Goal: Task Accomplishment & Management: Manage account settings

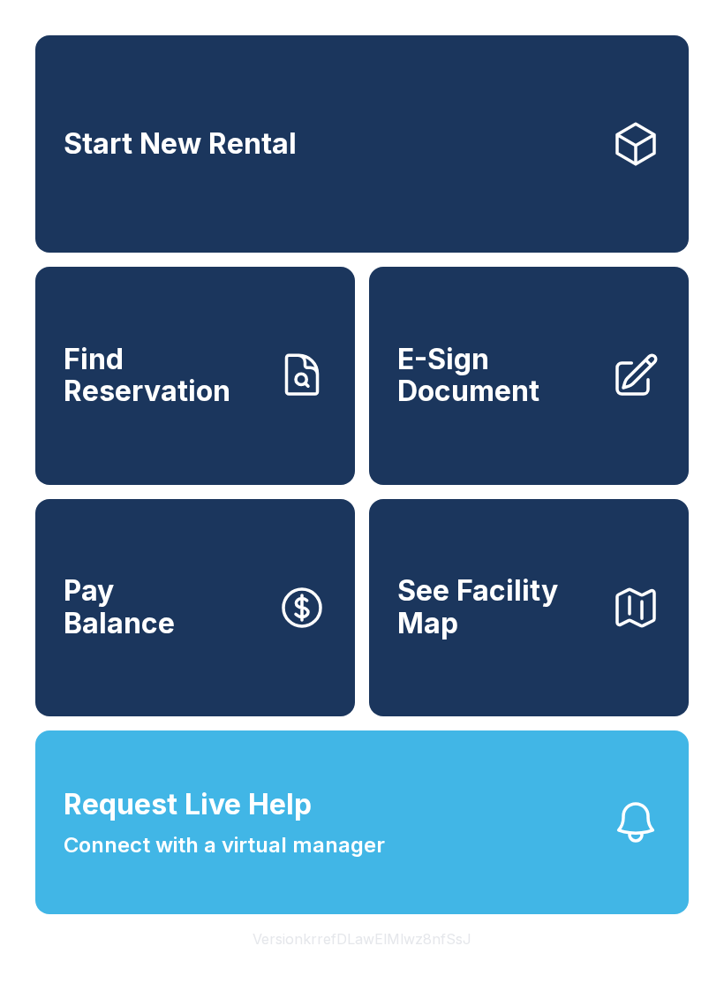
click at [143, 826] on span "Request Live Help" at bounding box center [188, 804] width 248 height 42
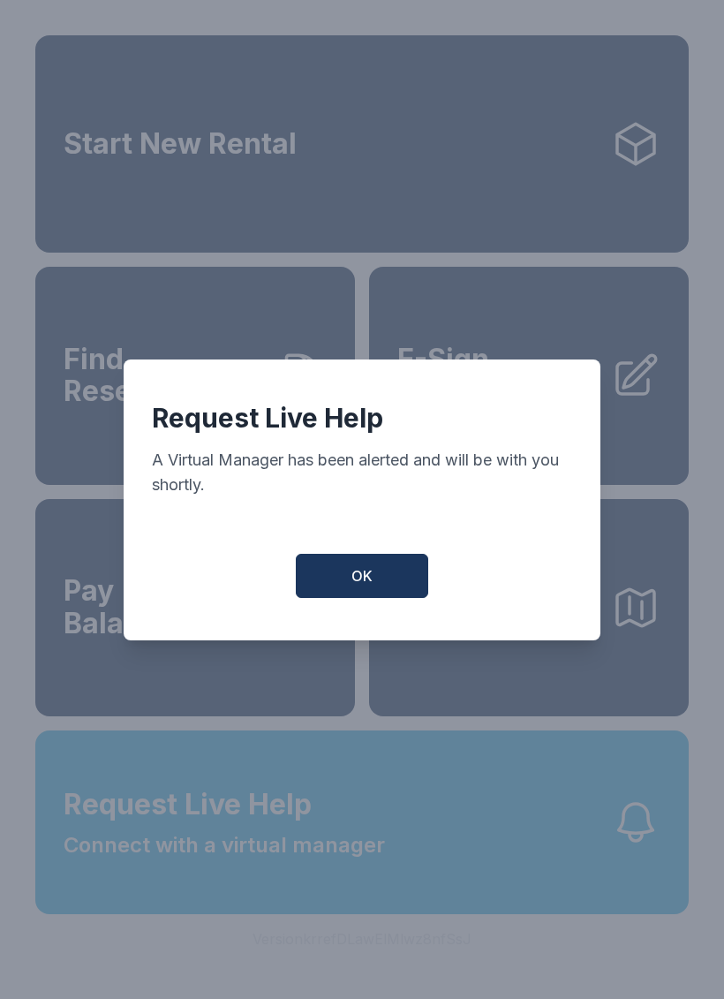
click at [344, 575] on button "OK" at bounding box center [362, 576] width 132 height 44
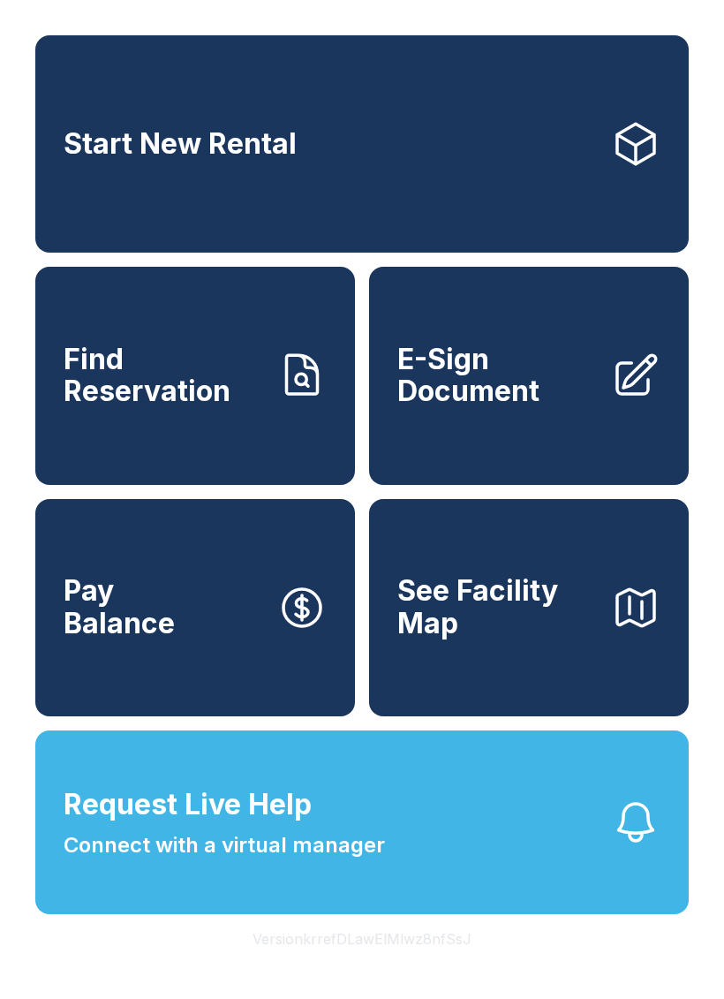
click at [102, 383] on span "Find Reservation" at bounding box center [164, 376] width 200 height 64
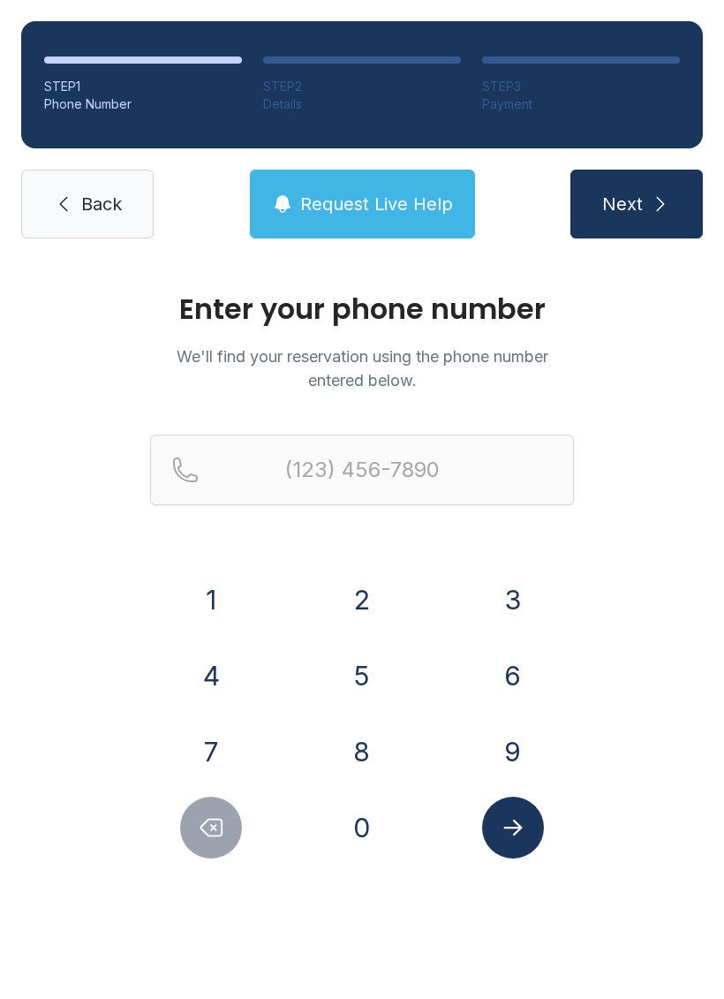
click at [100, 211] on span "Back" at bounding box center [101, 204] width 41 height 25
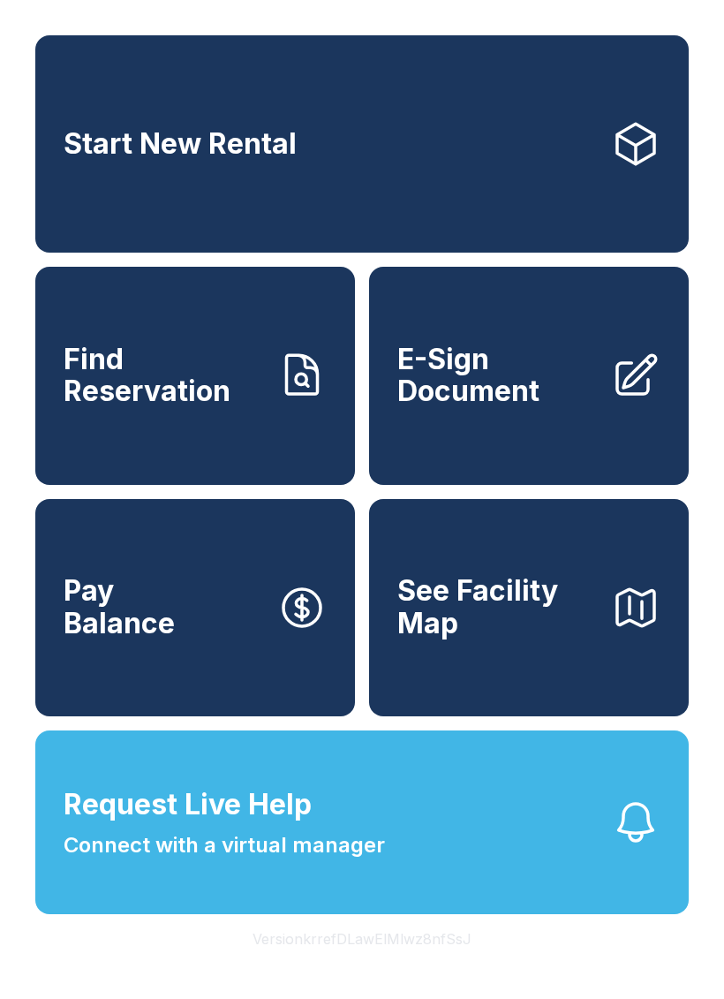
click at [99, 181] on link "Start New Rental" at bounding box center [362, 143] width 654 height 217
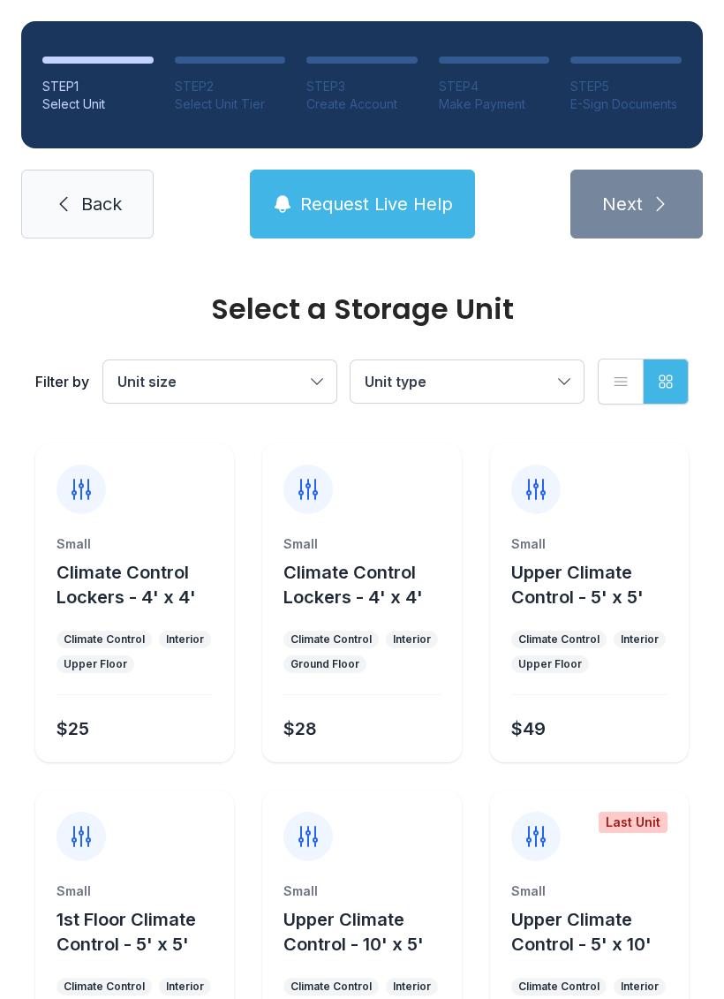
click at [79, 193] on link "Back" at bounding box center [87, 204] width 132 height 69
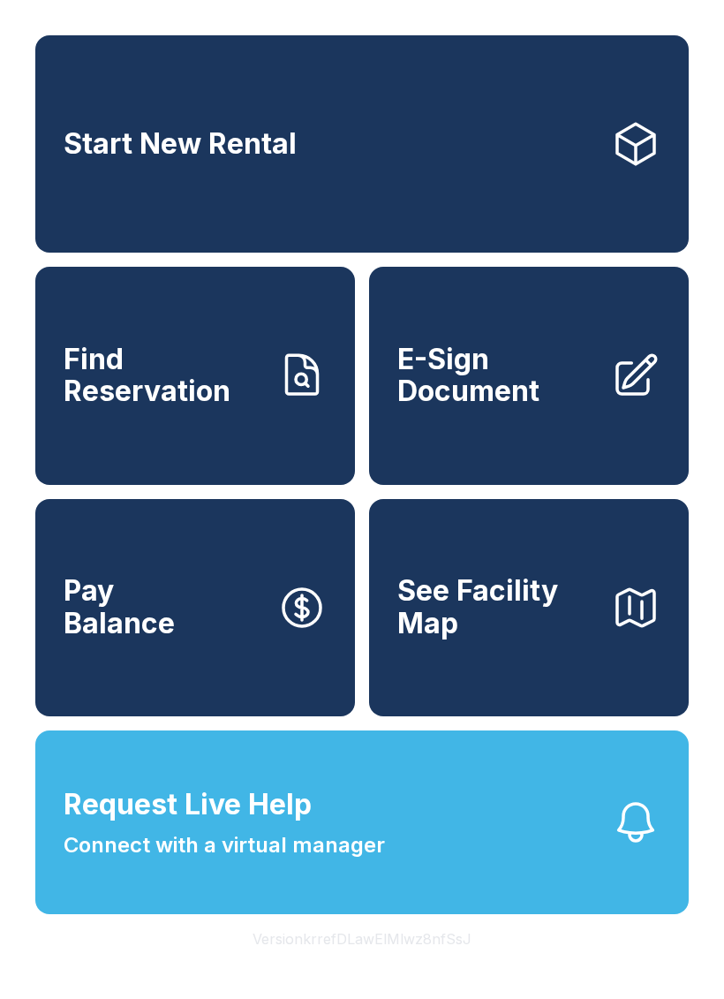
click at [37, 385] on link "Find Reservation" at bounding box center [195, 375] width 320 height 217
